Goal: Find specific page/section: Find specific page/section

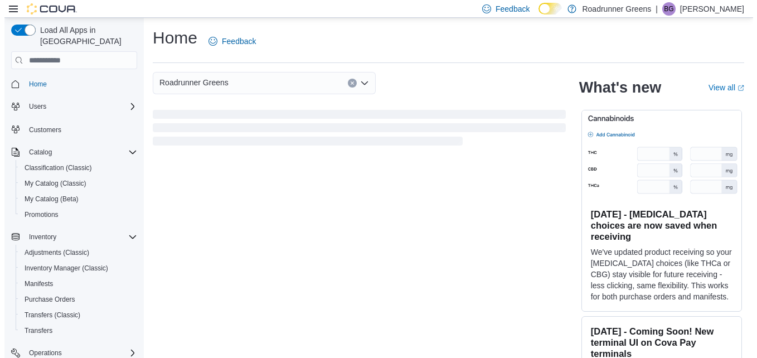
scroll to position [139, 0]
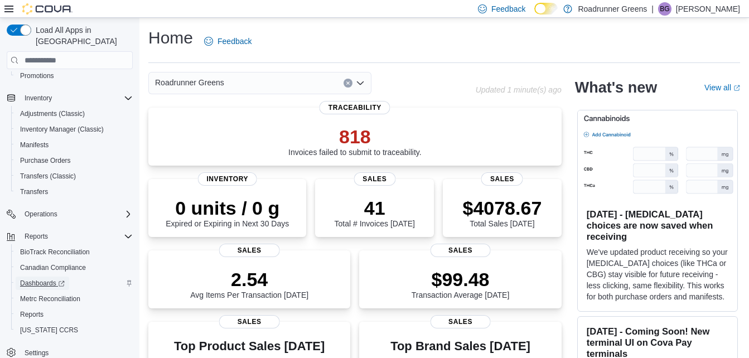
click at [28, 279] on span "Dashboards" at bounding box center [42, 283] width 45 height 9
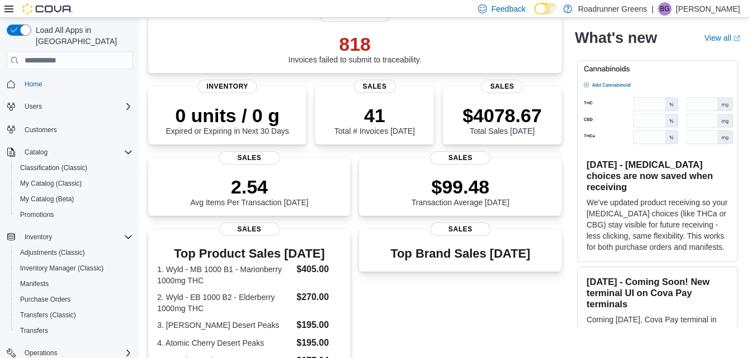
scroll to position [107, 0]
